Goal: Navigation & Orientation: Find specific page/section

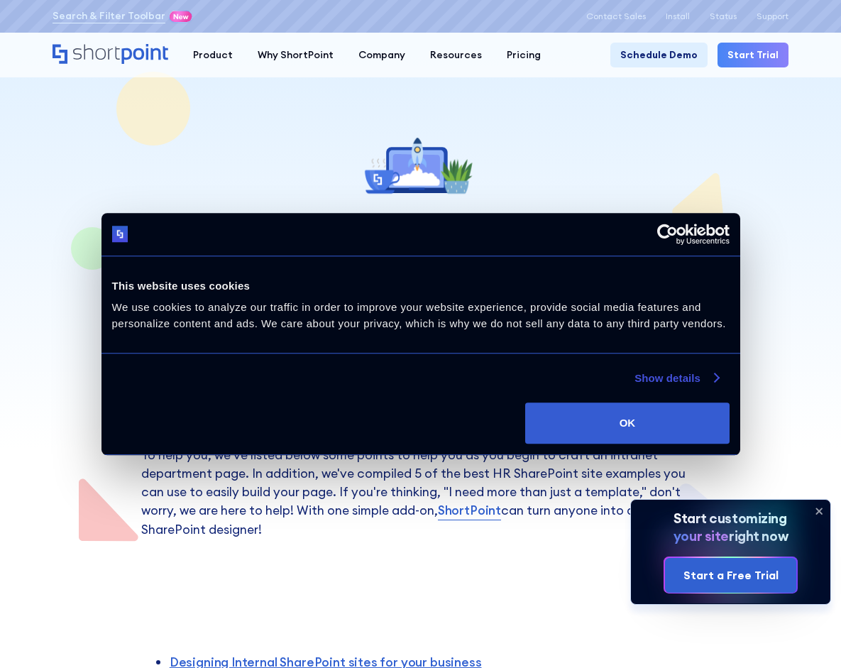
click at [680, 380] on link "Show details" at bounding box center [676, 378] width 84 height 17
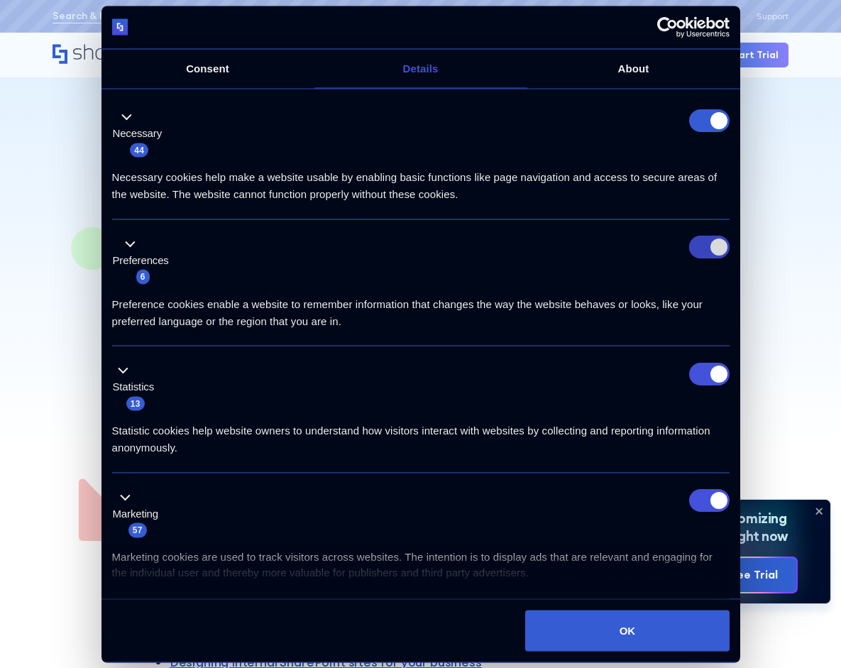
click at [707, 248] on input "Preferences" at bounding box center [709, 247] width 40 height 23
checkbox input "false"
click at [706, 380] on input "Statistics" at bounding box center [709, 373] width 40 height 23
checkbox input "false"
click at [707, 504] on input "Marketing" at bounding box center [709, 500] width 40 height 23
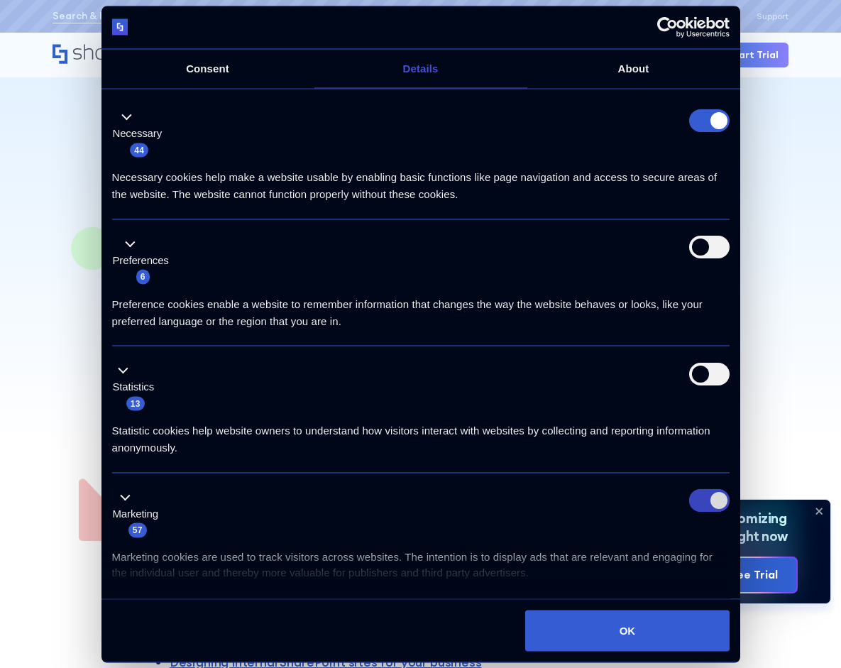
checkbox input "false"
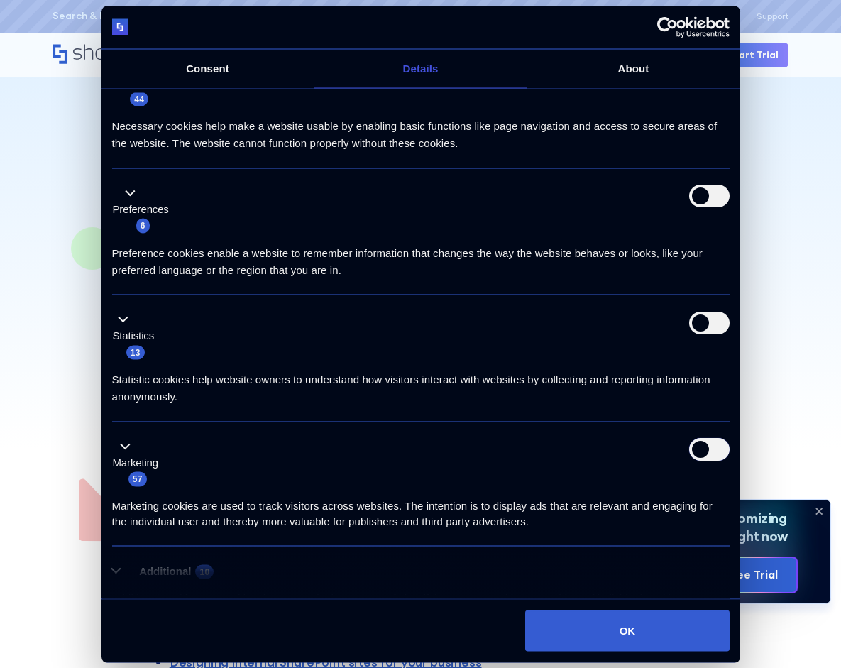
scroll to position [119, 0]
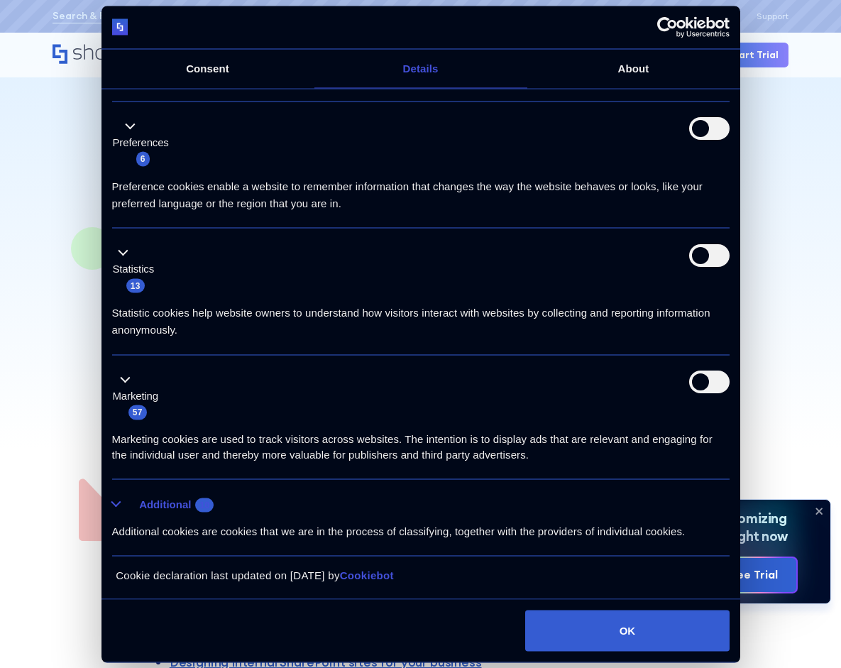
click at [118, 502] on button "Additional 10" at bounding box center [167, 504] width 111 height 18
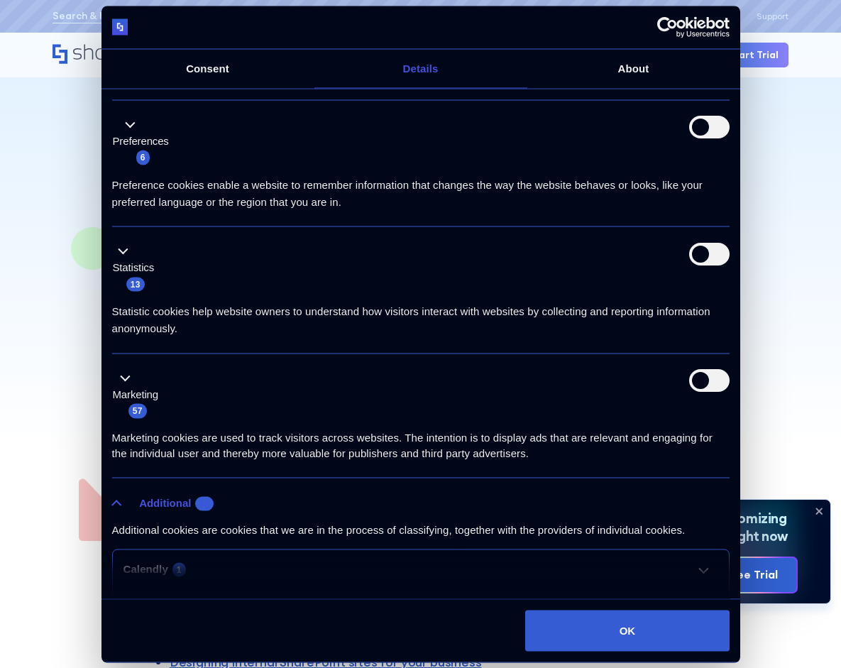
click at [118, 502] on button "Additional 10" at bounding box center [167, 503] width 111 height 18
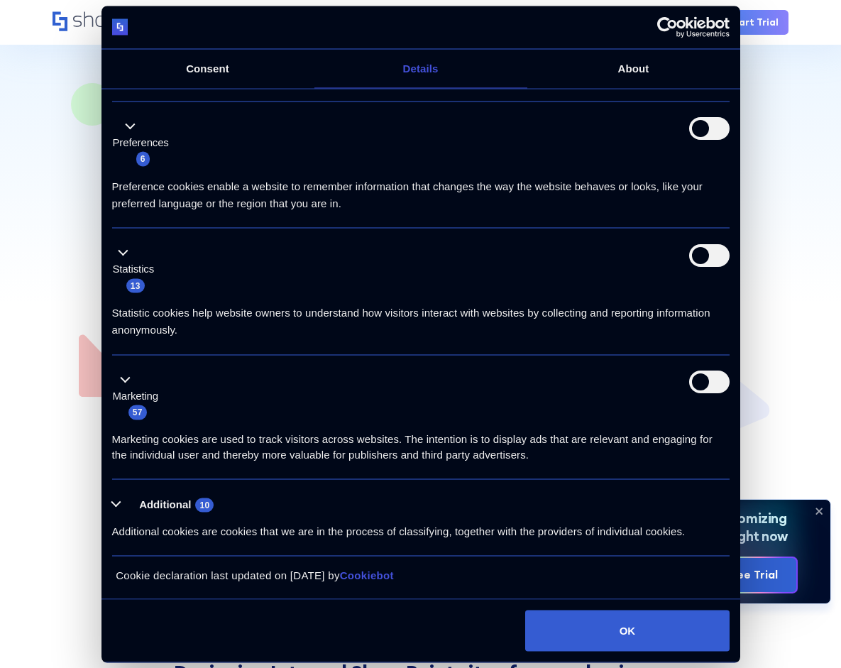
scroll to position [243, 0]
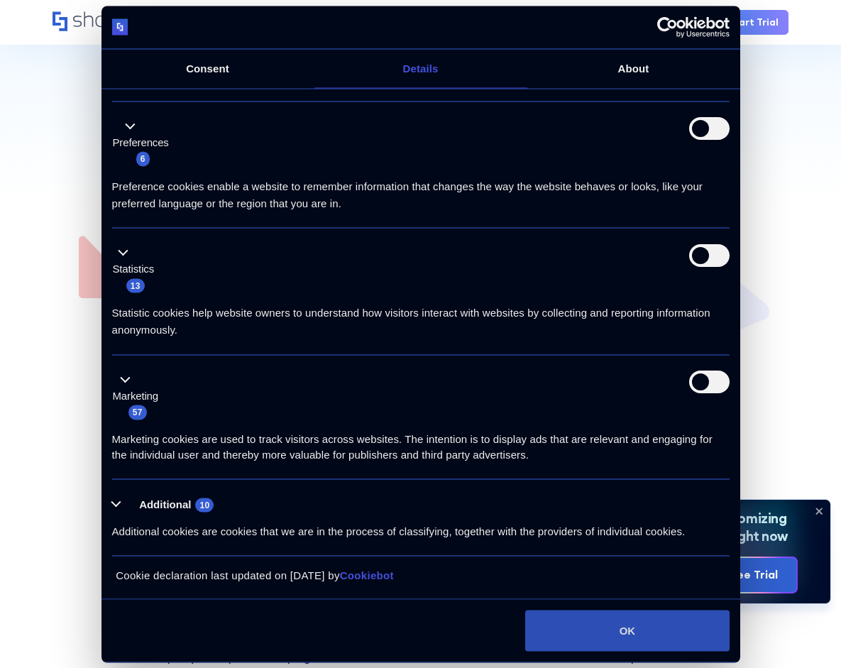
click at [642, 644] on button "OK" at bounding box center [627, 629] width 204 height 41
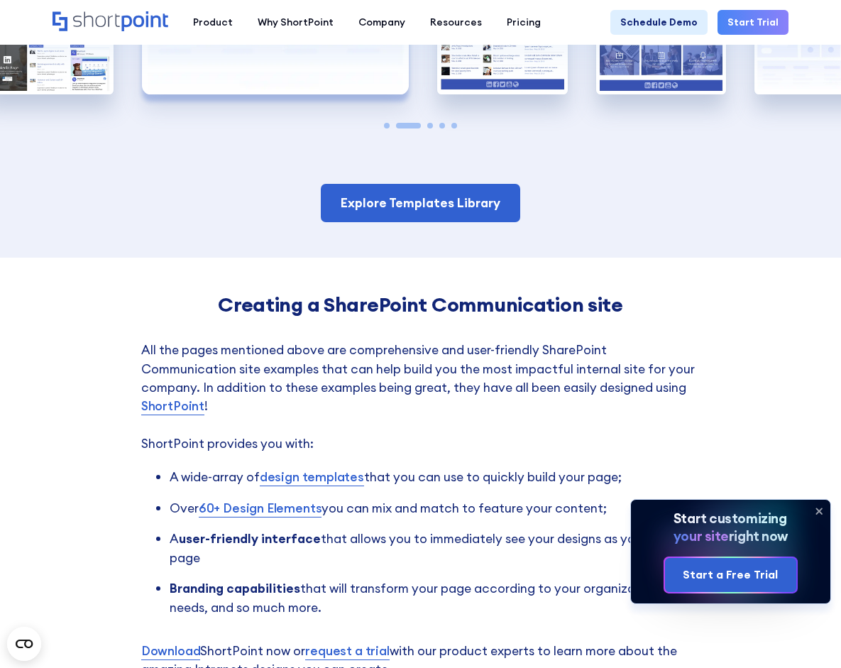
scroll to position [2553, 0]
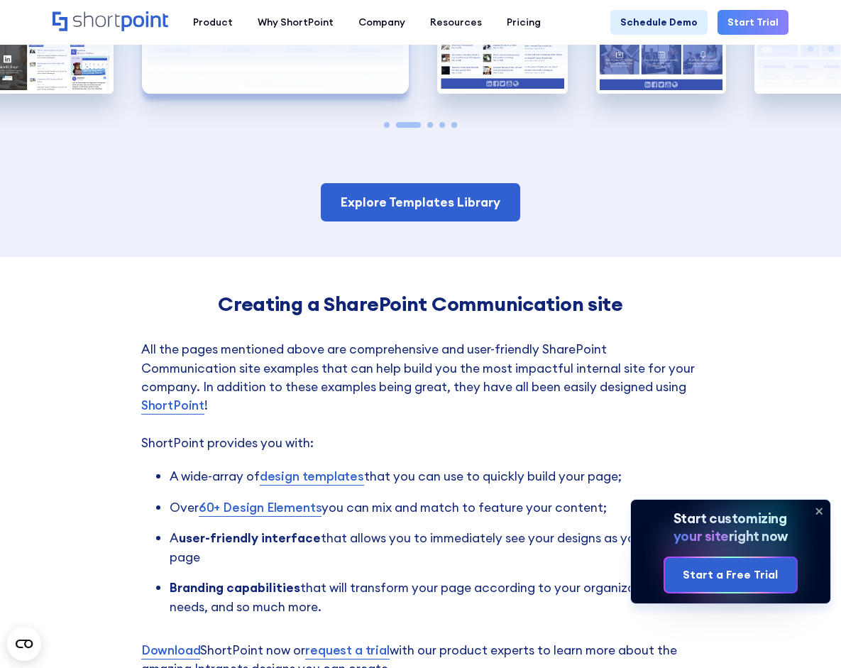
click at [385, 126] on span "Go to slide 1" at bounding box center [387, 125] width 6 height 6
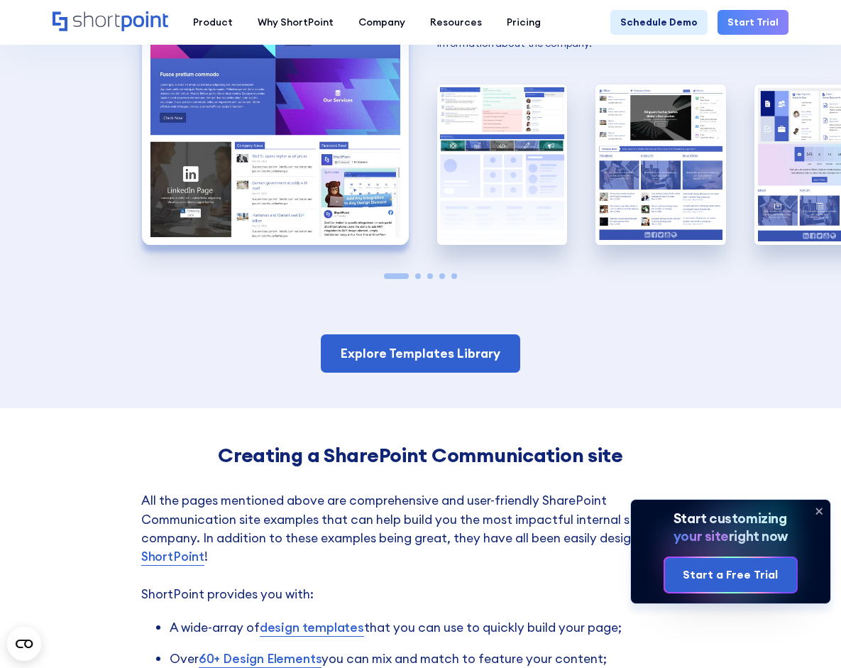
scroll to position [2192, 0]
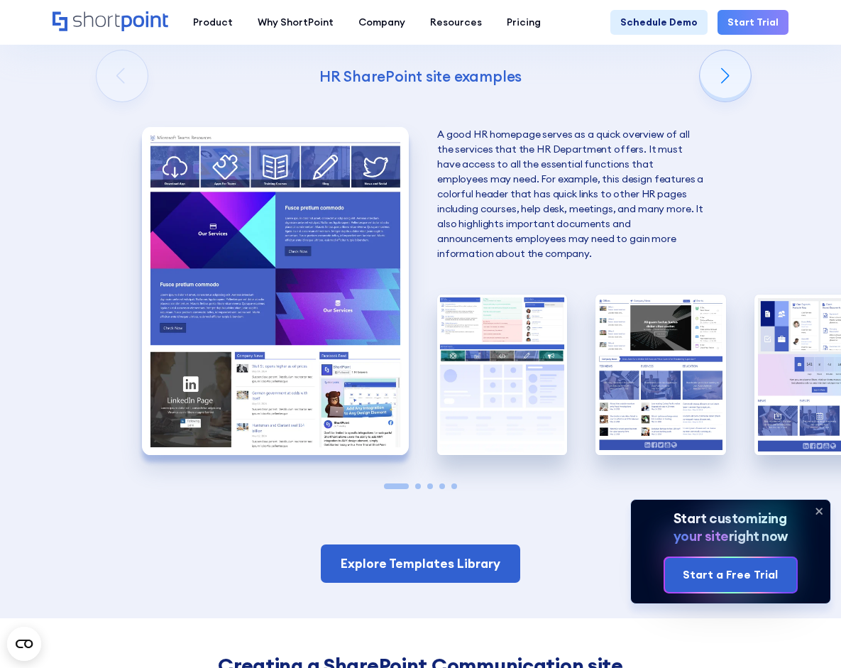
click at [417, 487] on span "Go to slide 2" at bounding box center [418, 486] width 6 height 6
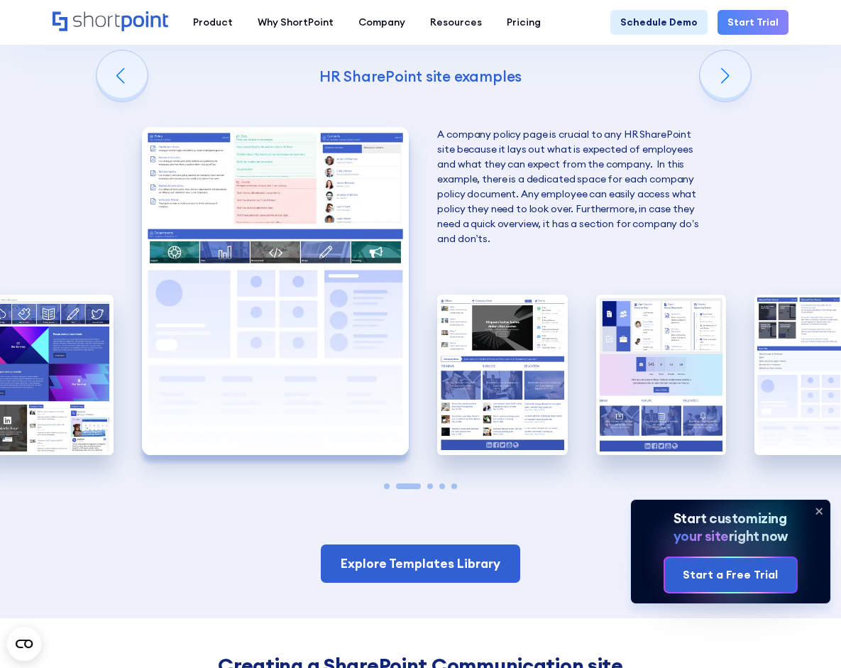
click at [431, 486] on span "Go to slide 3" at bounding box center [430, 486] width 6 height 6
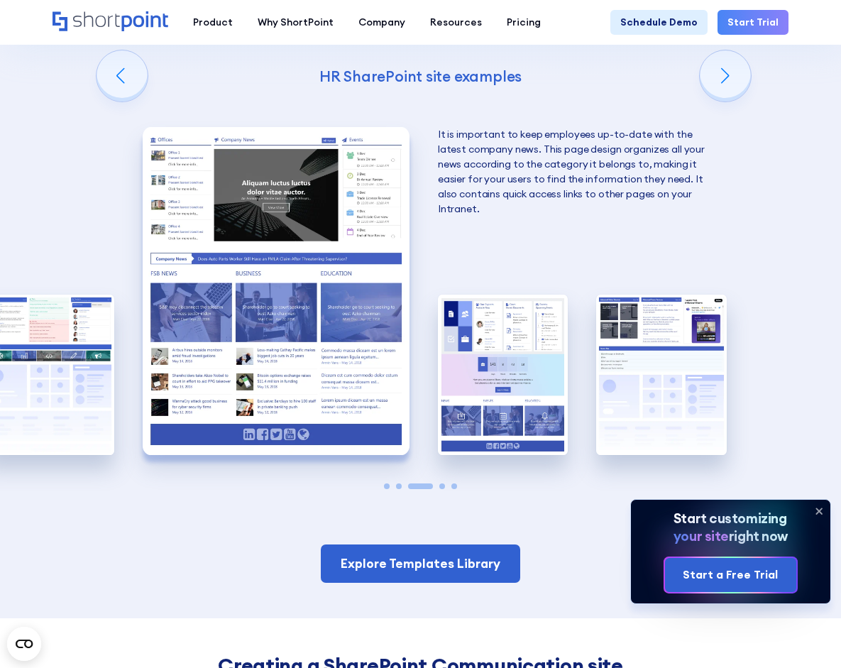
click at [440, 487] on span "Go to slide 4" at bounding box center [442, 486] width 6 height 6
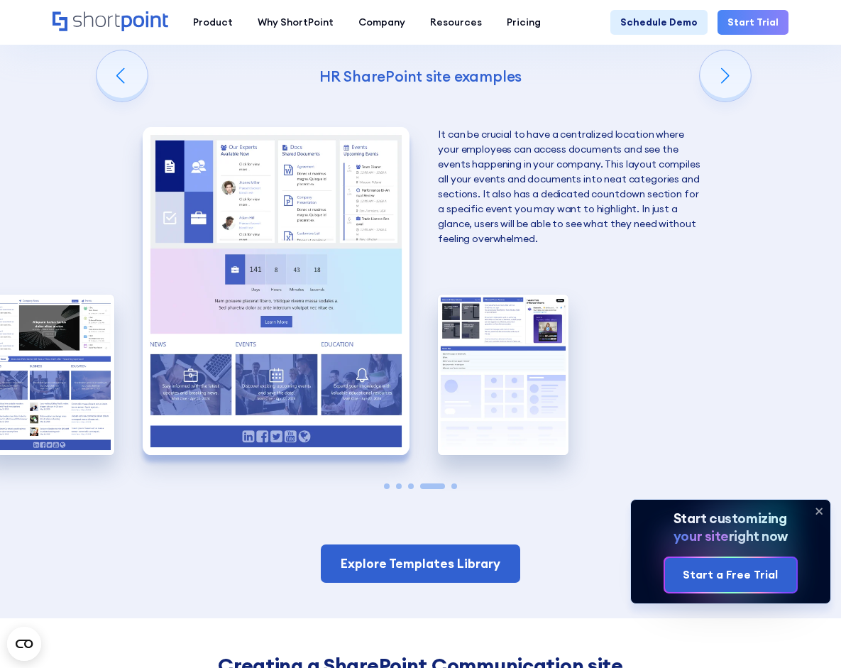
click at [455, 485] on span "Go to slide 5" at bounding box center [454, 486] width 6 height 6
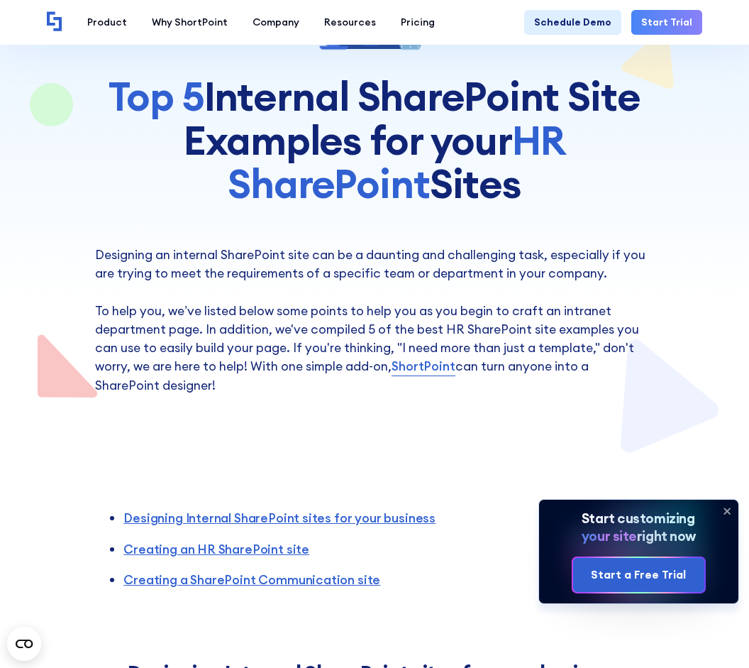
scroll to position [0, 0]
